Goal: Obtain resource: Obtain resource

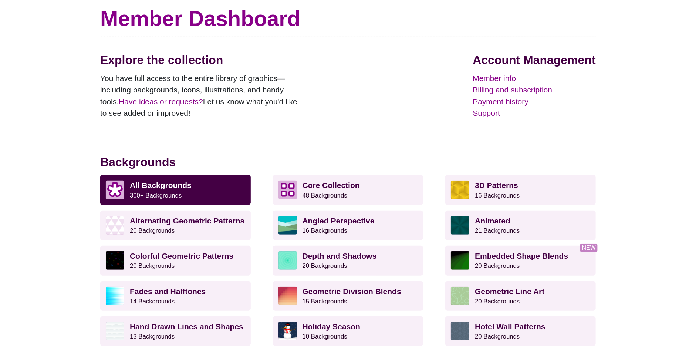
scroll to position [74, 0]
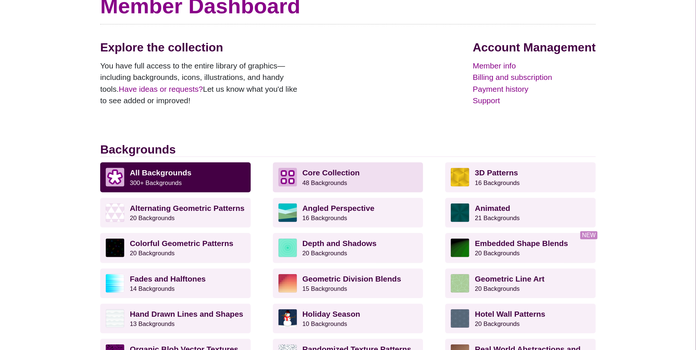
click at [358, 179] on p "Core Collection 48 Backgrounds" at bounding box center [360, 177] width 115 height 18
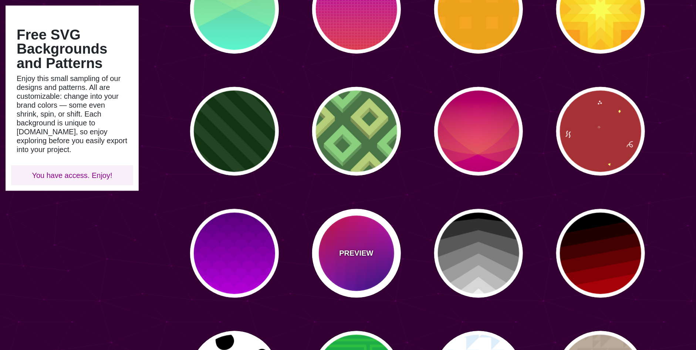
scroll to position [555, 0]
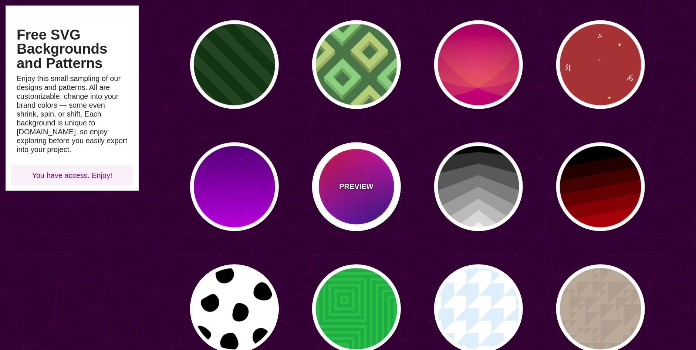
click at [374, 197] on div "PREVIEW" at bounding box center [356, 186] width 89 height 89
type input "#FF0000"
type input "#EE00FF"
type input "#000077"
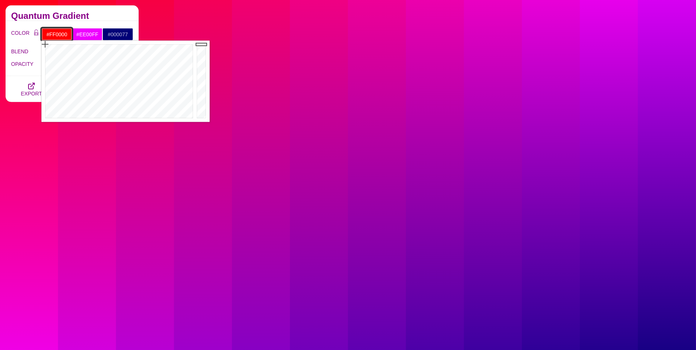
click at [66, 36] on input "#FF0000" at bounding box center [56, 34] width 31 height 13
type input "#3255FF"
drag, startPoint x: 139, startPoint y: 47, endPoint x: 139, endPoint y: 59, distance: 12.2
click at [139, 59] on div at bounding box center [117, 81] width 153 height 81
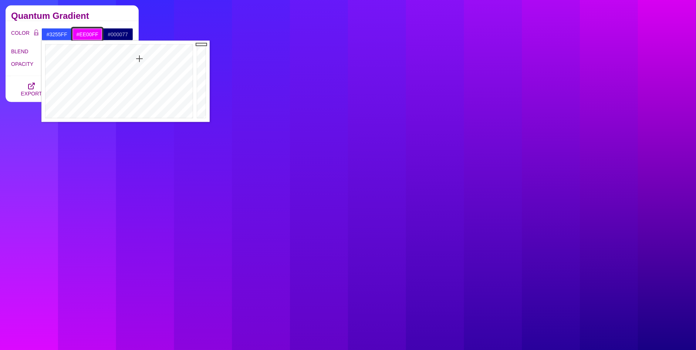
click at [95, 36] on input "#EE00FF" at bounding box center [87, 34] width 31 height 13
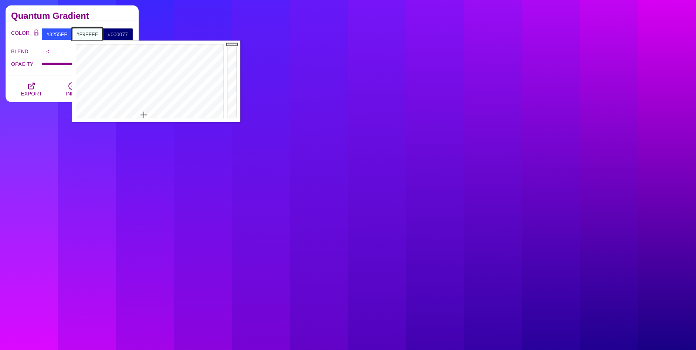
type input "#FFFFFF"
drag, startPoint x: 146, startPoint y: 101, endPoint x: 144, endPoint y: 122, distance: 21.3
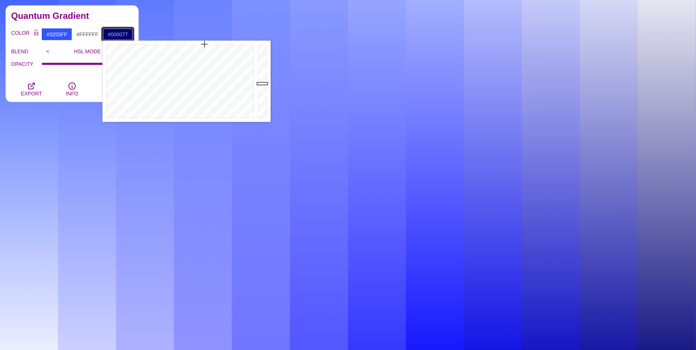
click at [112, 35] on input "#000077" at bounding box center [117, 34] width 31 height 13
type input "#11773A"
drag, startPoint x: 176, startPoint y: 48, endPoint x: 165, endPoint y: 55, distance: 12.8
click at [165, 55] on div at bounding box center [178, 81] width 153 height 81
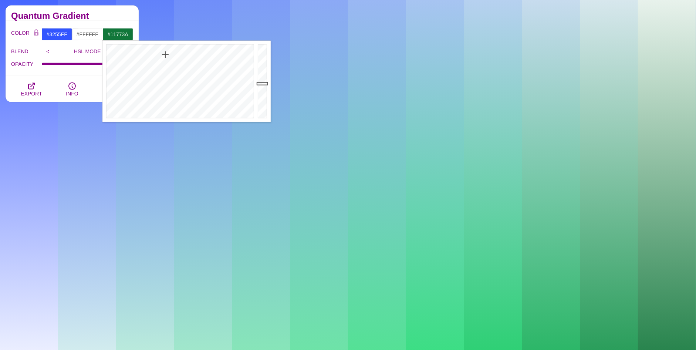
click at [84, 9] on div "Quantum Gradient" at bounding box center [72, 14] width 133 height 16
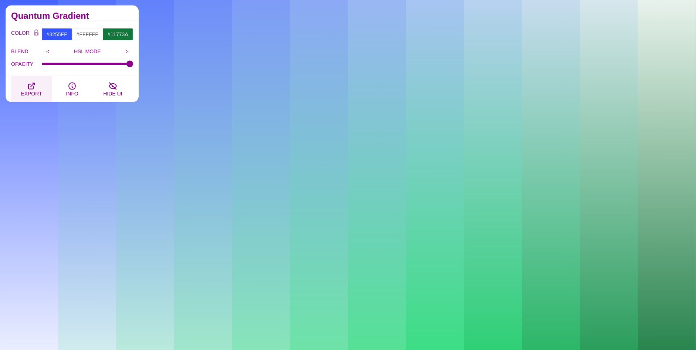
click at [26, 92] on span "EXPORT" at bounding box center [31, 94] width 21 height 6
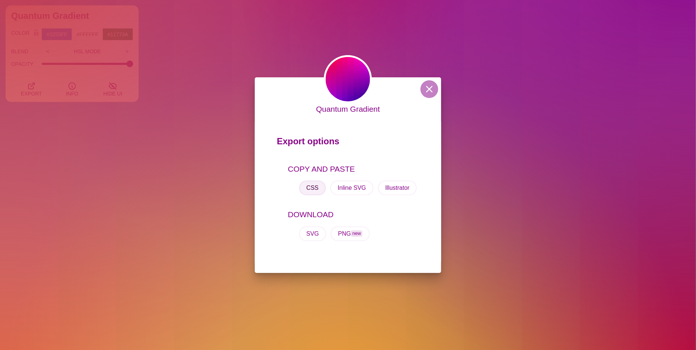
click at [315, 185] on button "CSS" at bounding box center [312, 187] width 27 height 15
